Goal: Task Accomplishment & Management: Complete application form

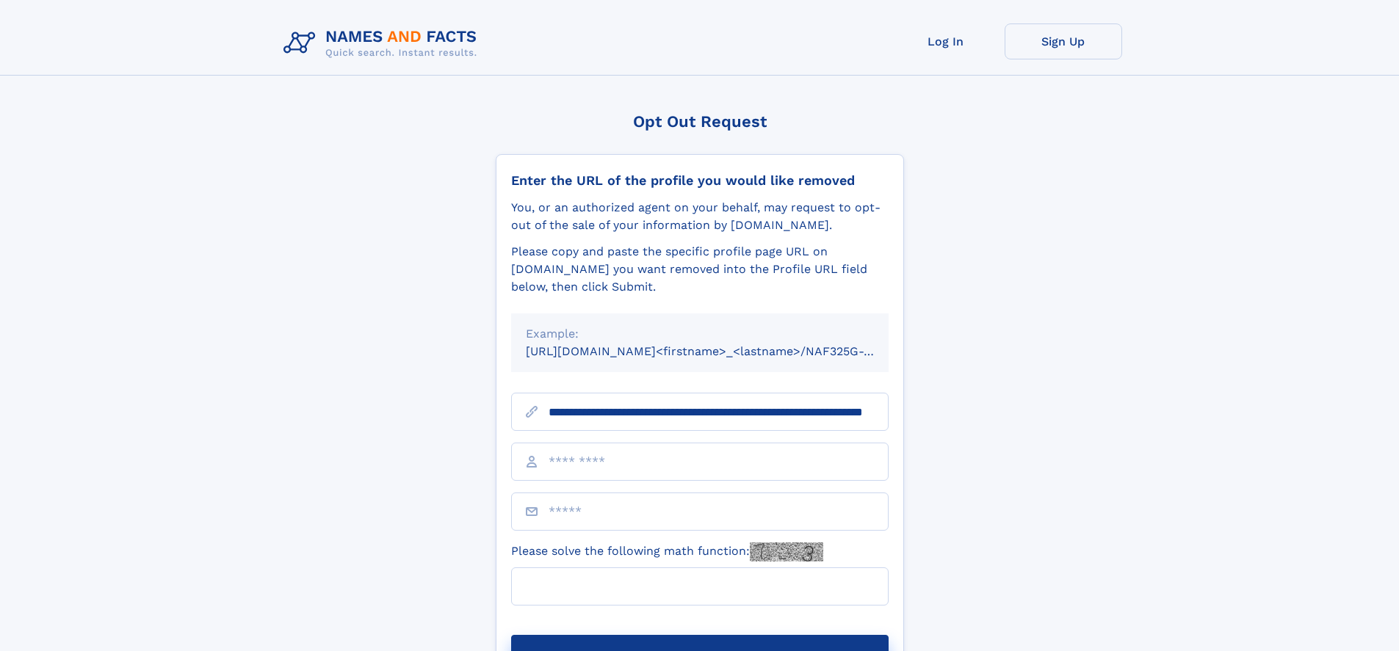
scroll to position [0, 141]
type input "**********"
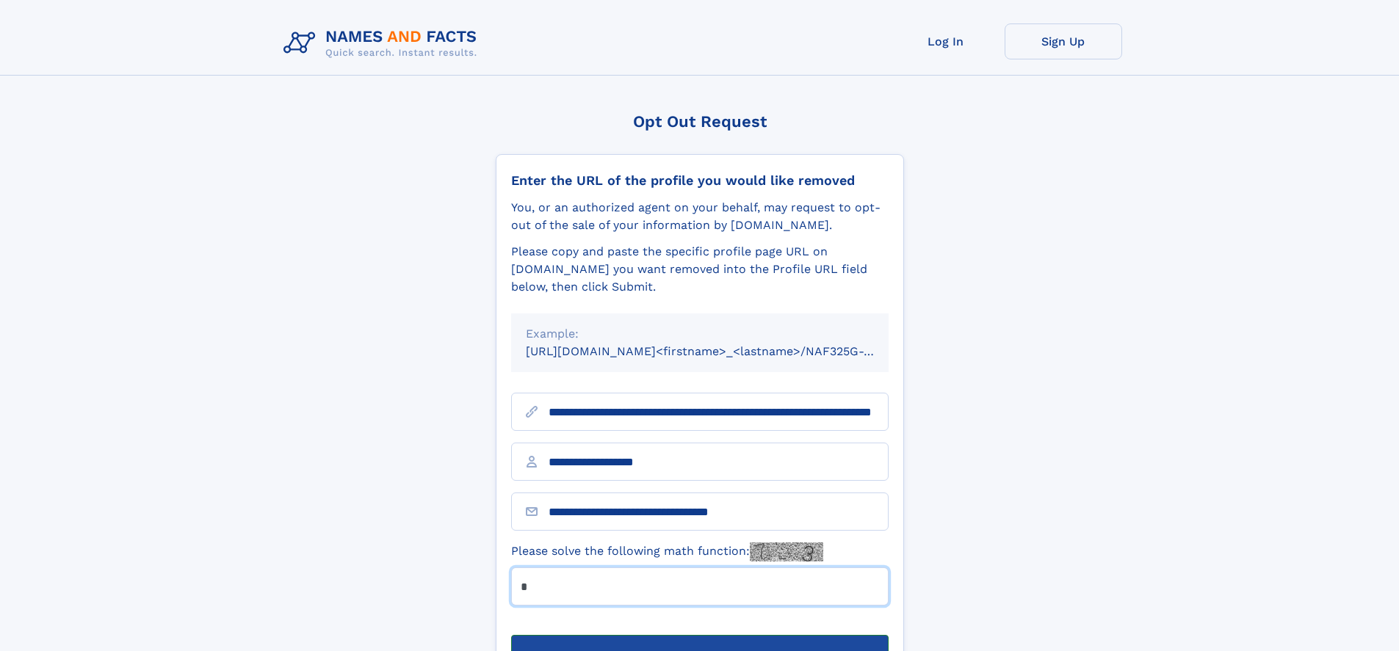
type input "*"
click at [699, 635] on button "Submit Opt Out Request" at bounding box center [699, 658] width 377 height 47
